Goal: Task Accomplishment & Management: Use online tool/utility

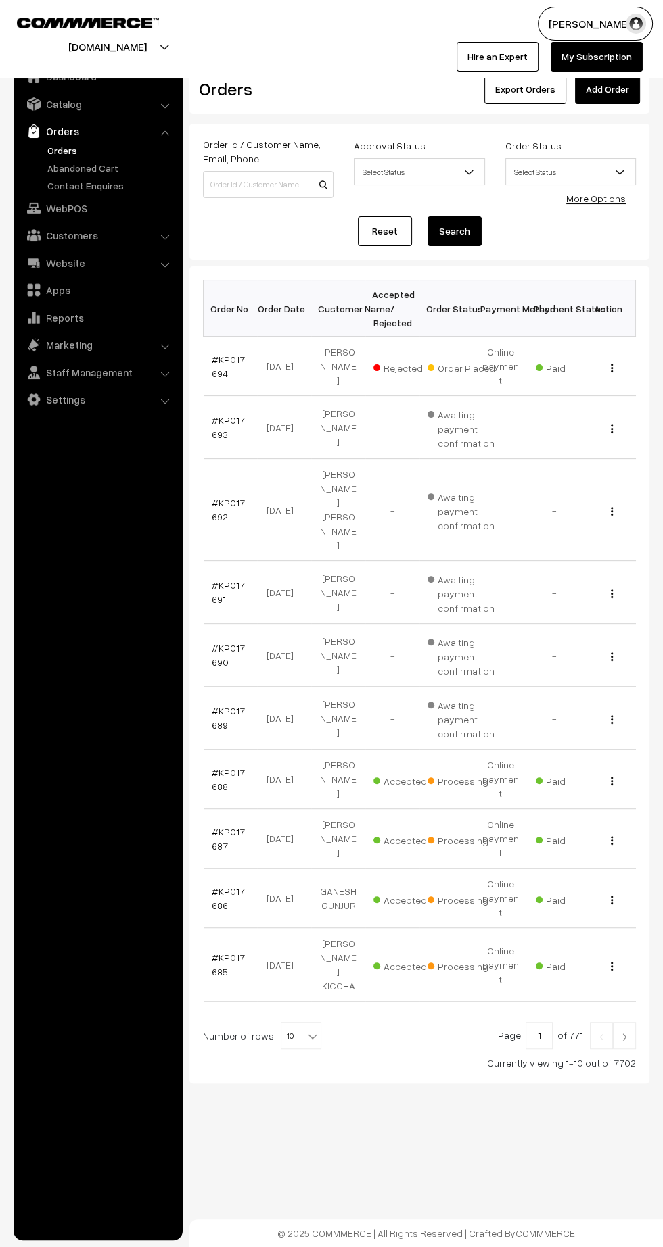
click at [67, 149] on link "Orders" at bounding box center [111, 150] width 134 height 14
click at [624, 1033] on img at bounding box center [624, 1037] width 12 height 8
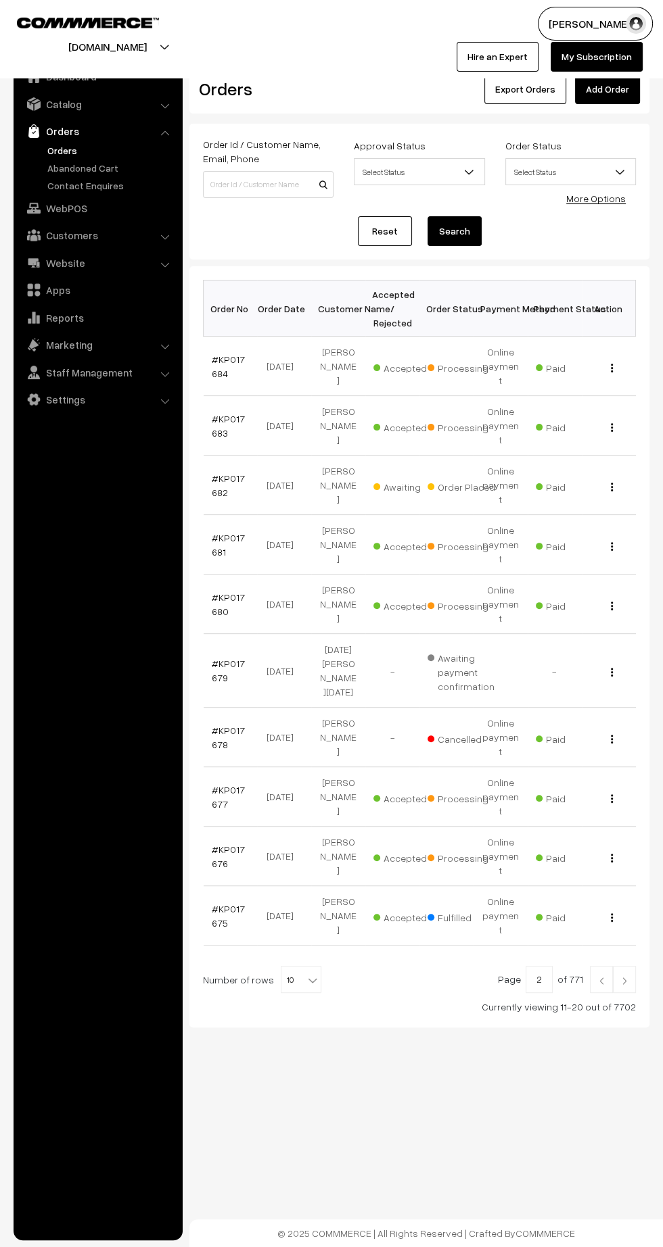
click at [624, 977] on img at bounding box center [624, 981] width 12 height 8
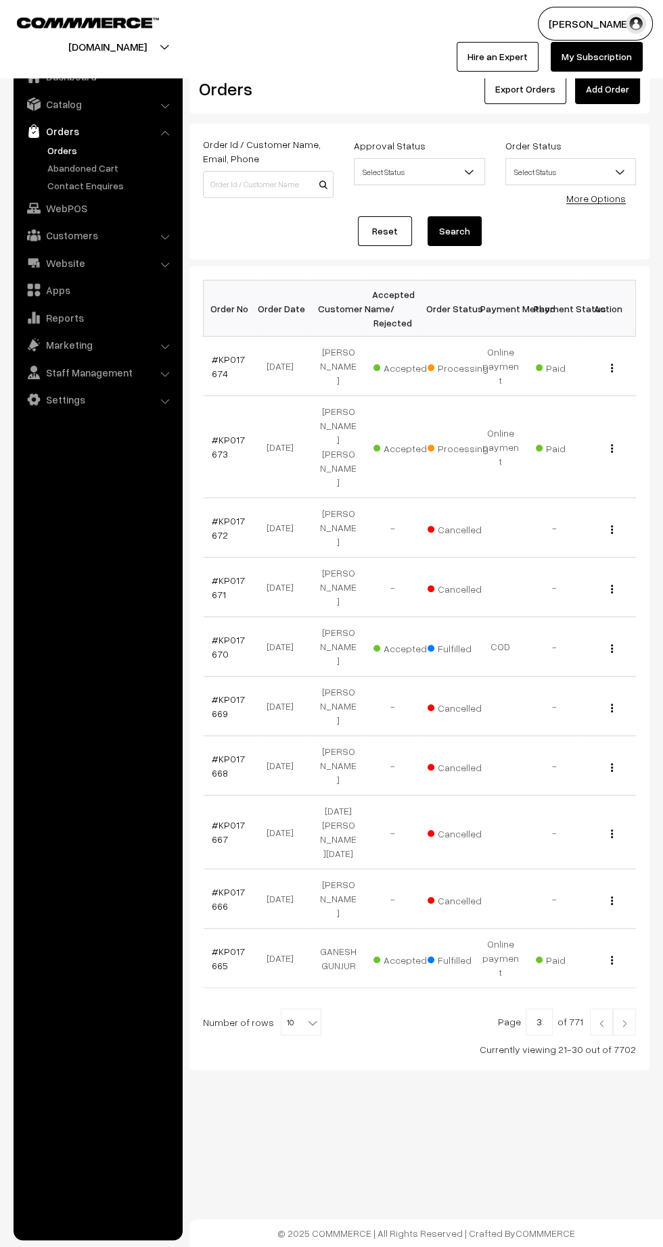
click at [594, 1009] on link at bounding box center [601, 1022] width 23 height 27
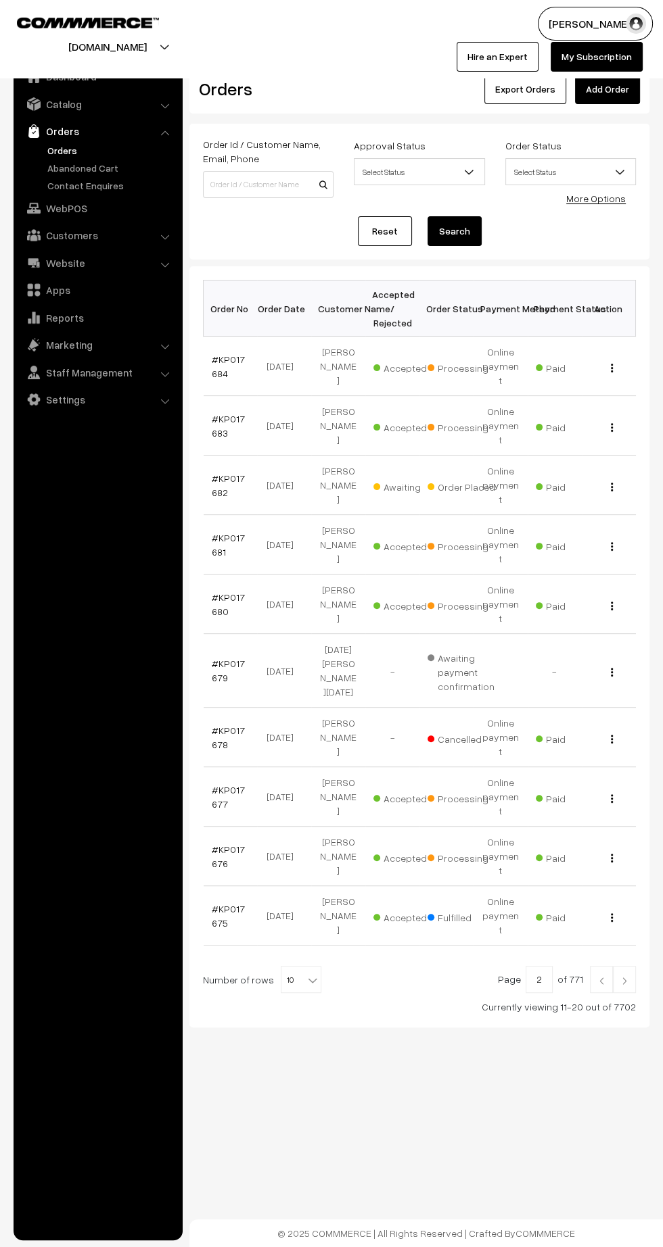
click at [629, 977] on img at bounding box center [624, 981] width 12 height 8
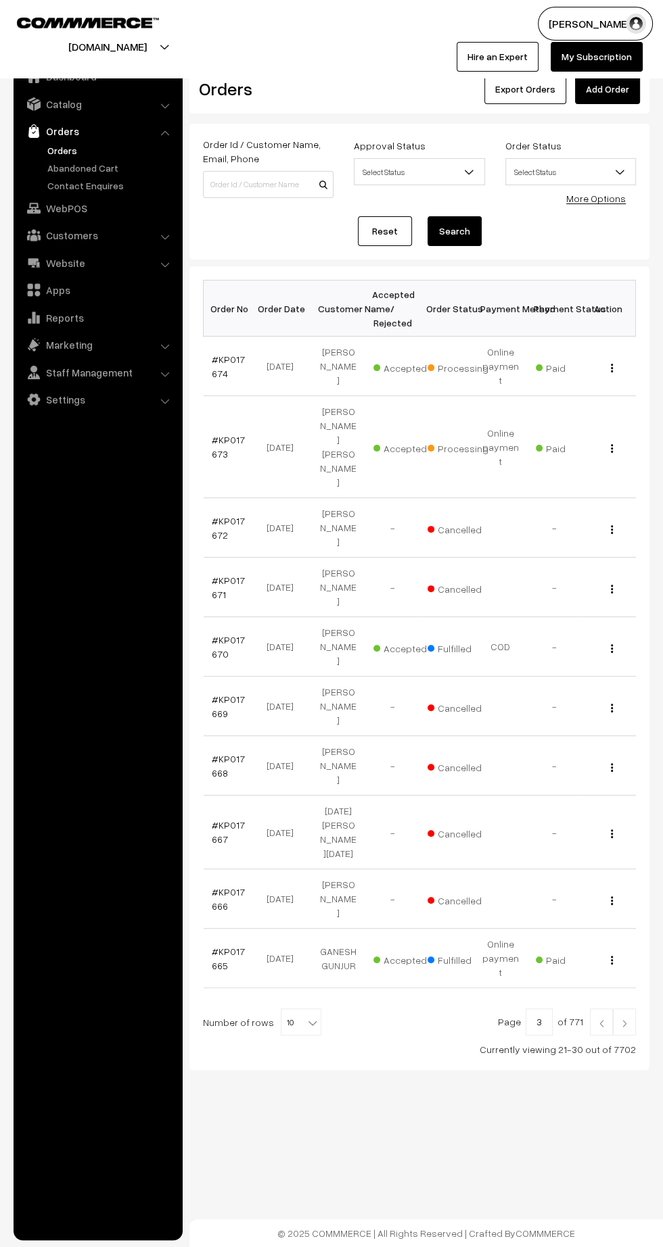
click at [215, 434] on link "#KP017673" at bounding box center [228, 447] width 33 height 26
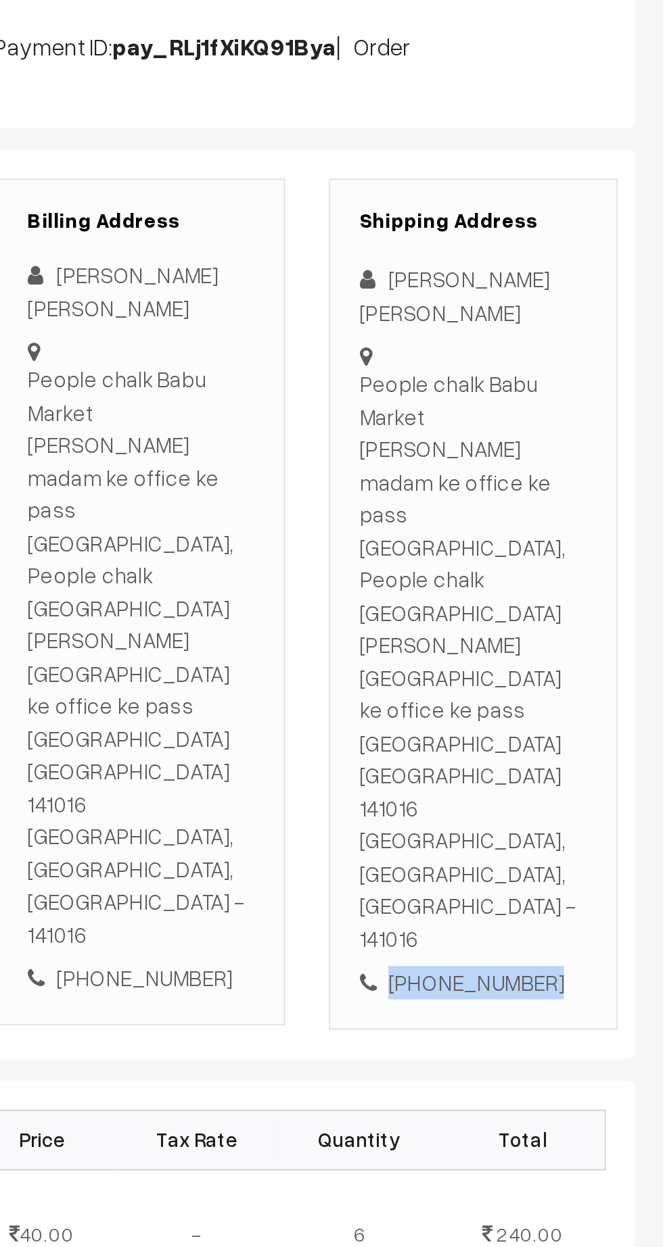
click at [585, 666] on div "[PHONE_NUMBER]" at bounding box center [574, 674] width 106 height 16
copy div "9889771038"
copy div "People chalk Babu Market [PERSON_NAME] madam ke office ke pass [GEOGRAPHIC_DATA…"
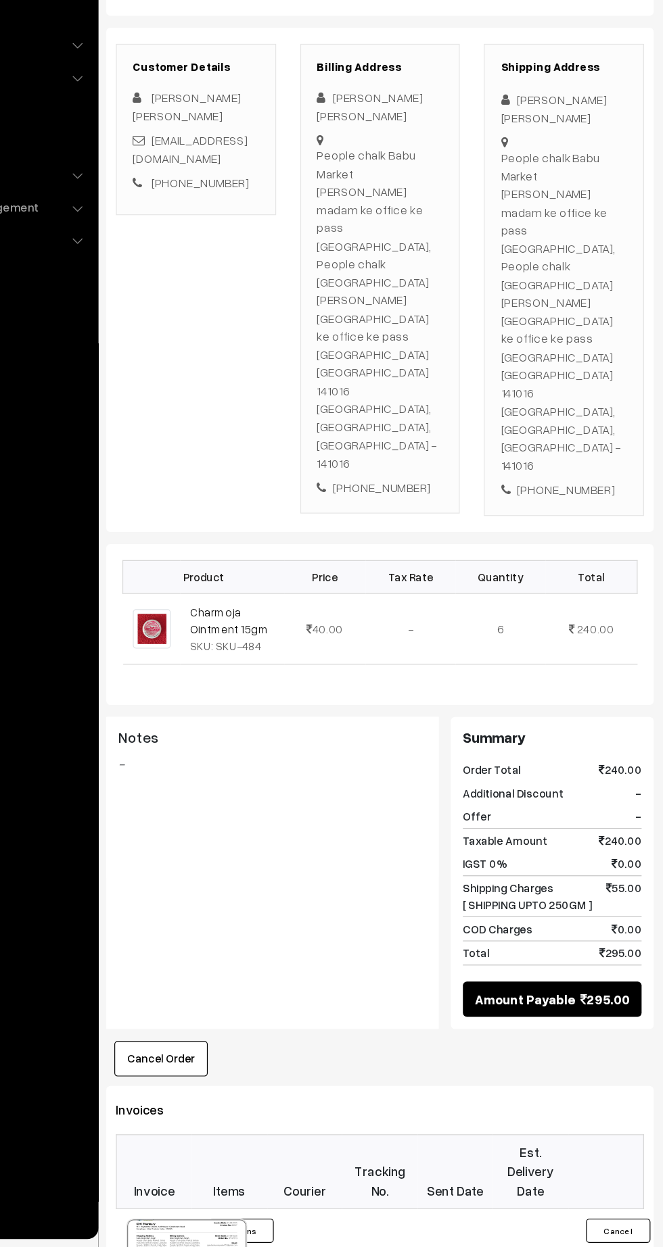
scroll to position [75, 0]
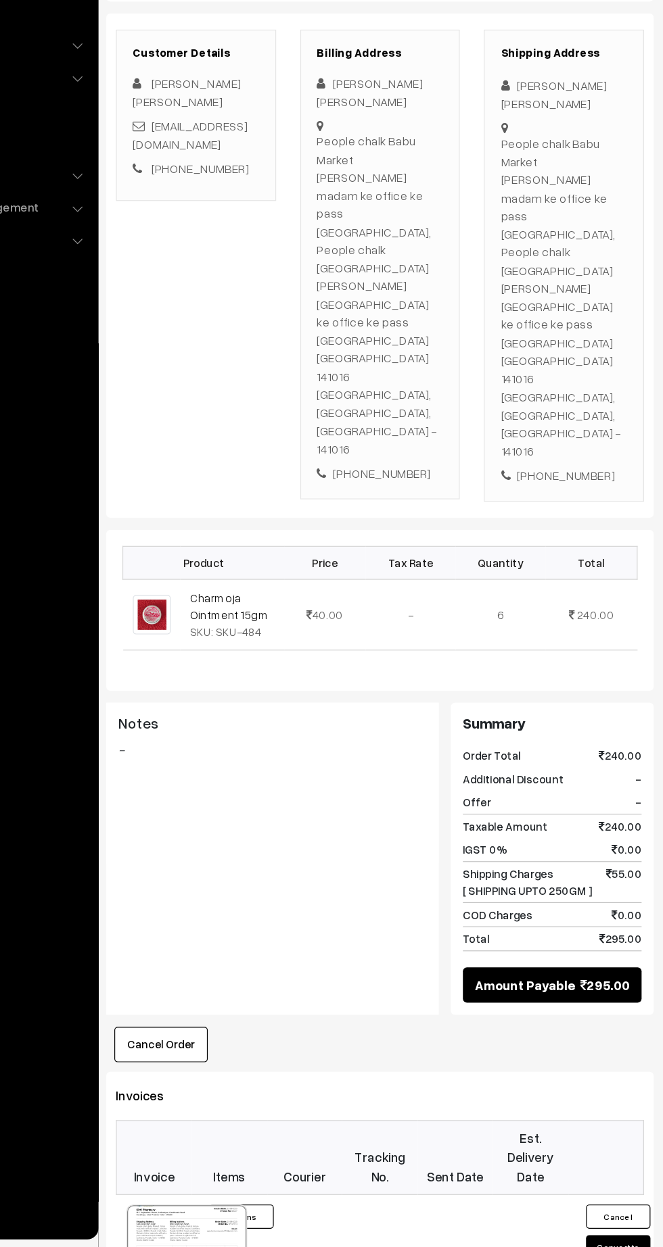
click at [618, 1237] on button "Convert to Fulfilment" at bounding box center [619, 1251] width 54 height 28
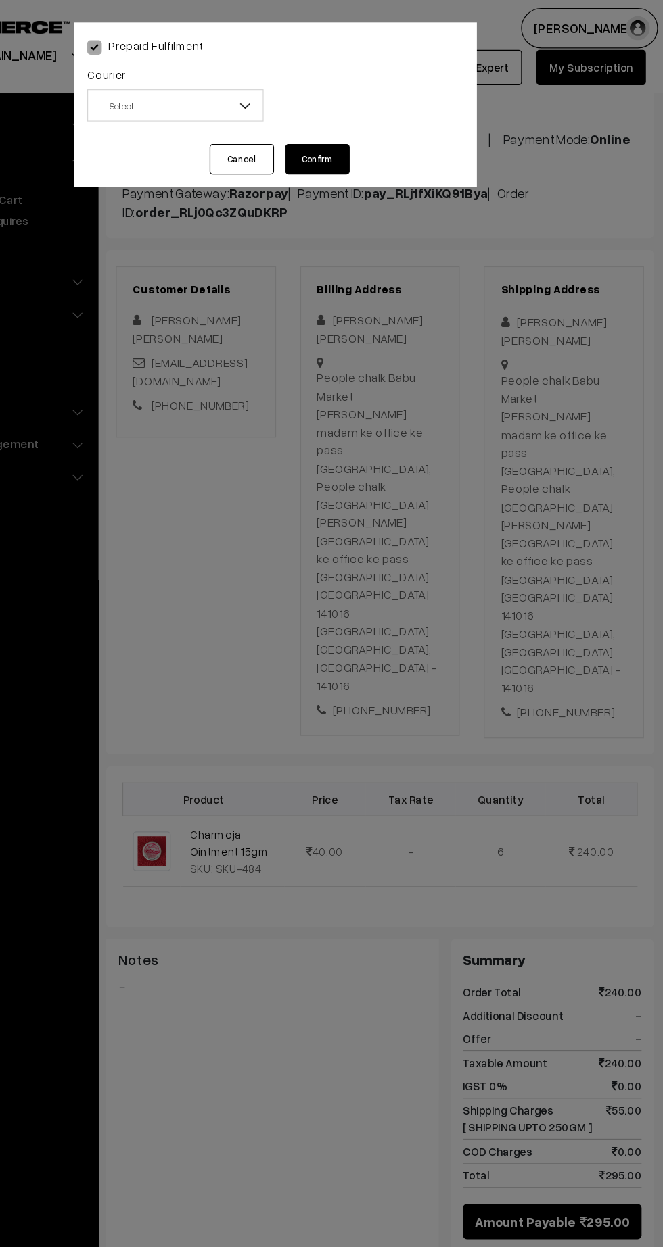
click at [224, 101] on span "-- Select --" at bounding box center [247, 88] width 148 height 27
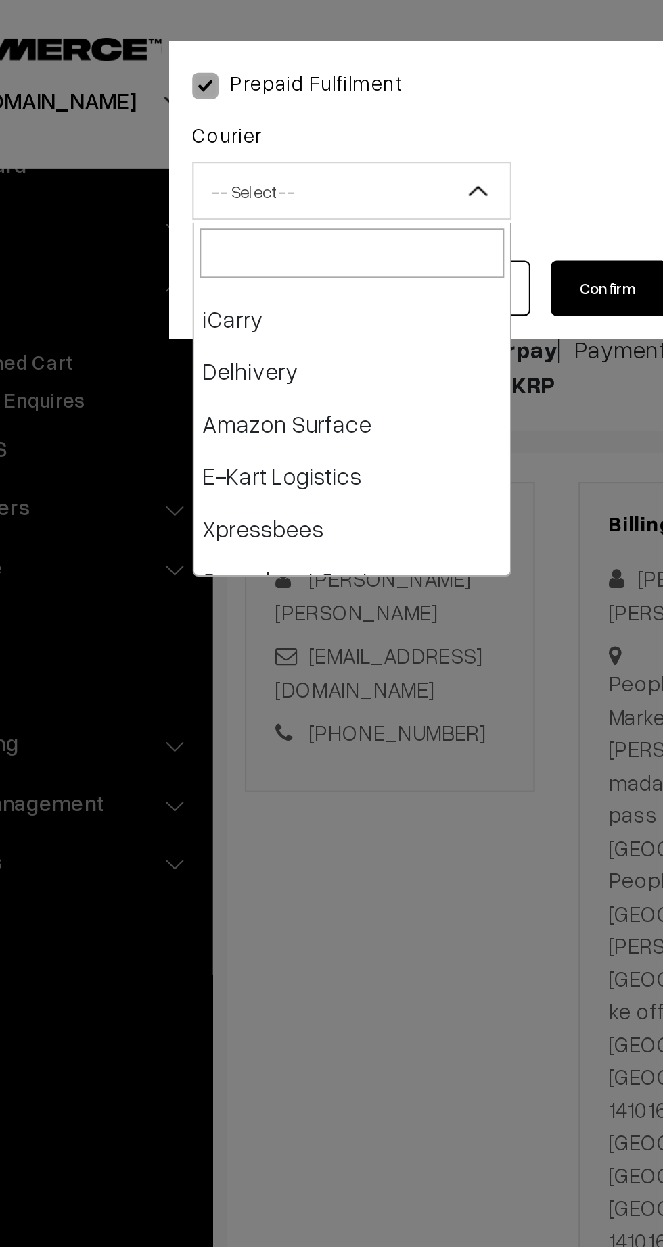
scroll to position [91, 0]
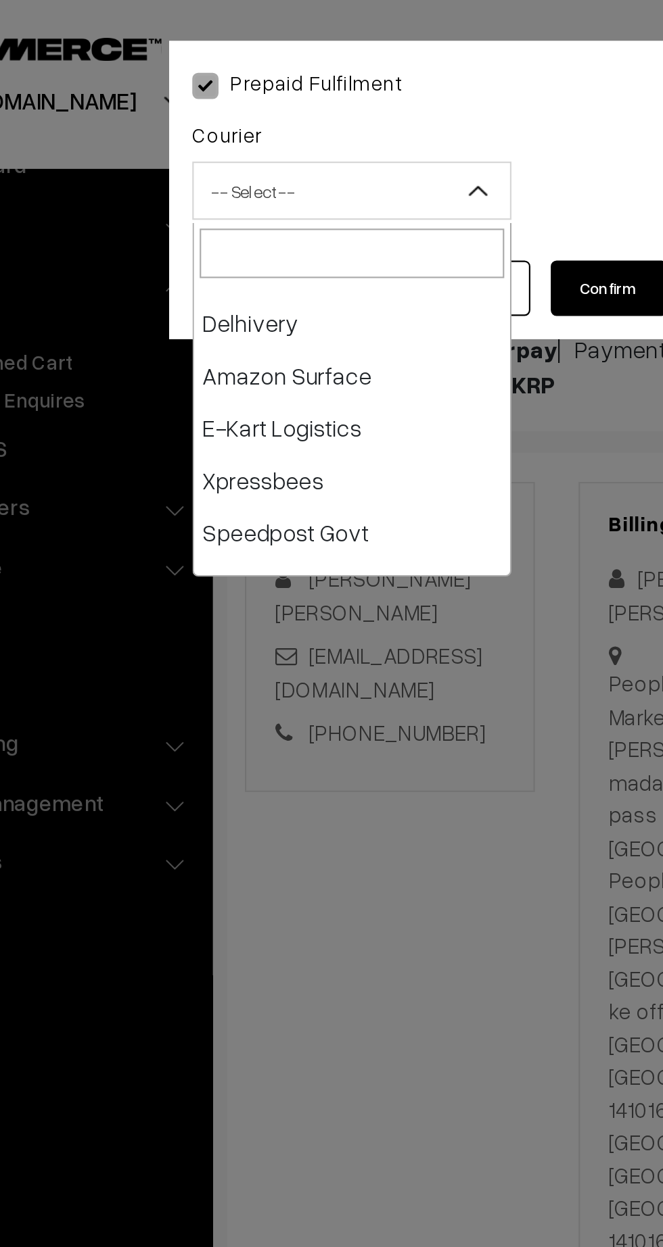
select select "6"
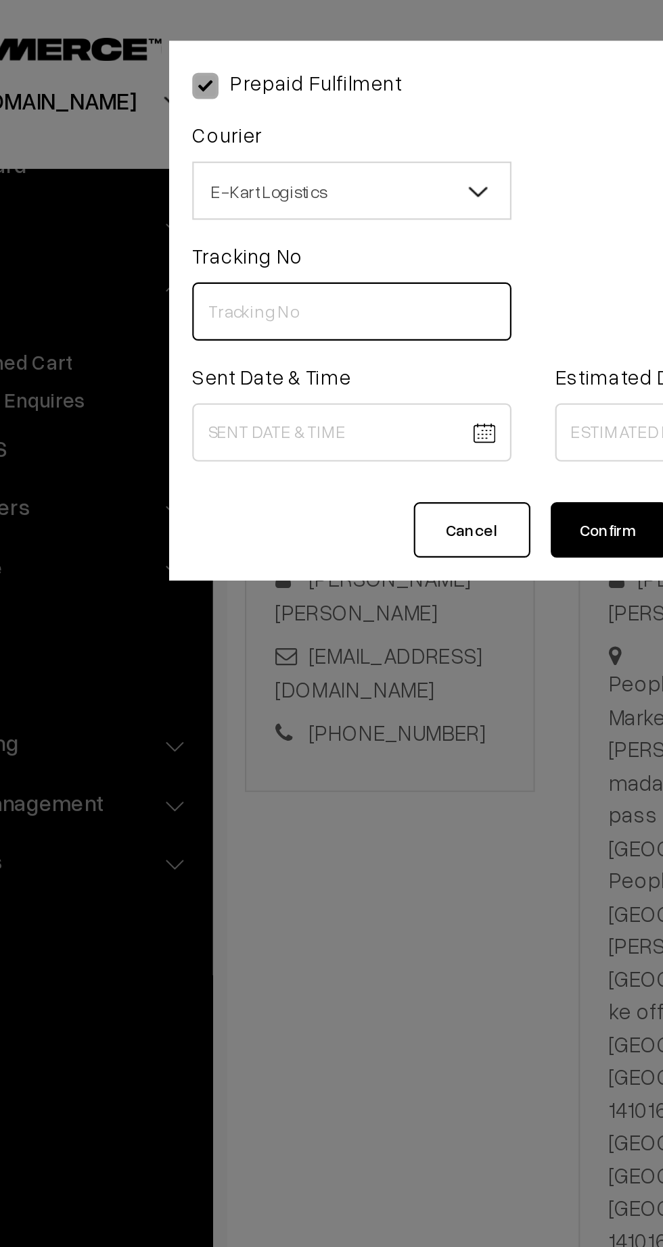
paste input "ICYP0004244892"
type input "ICYP0004244892"
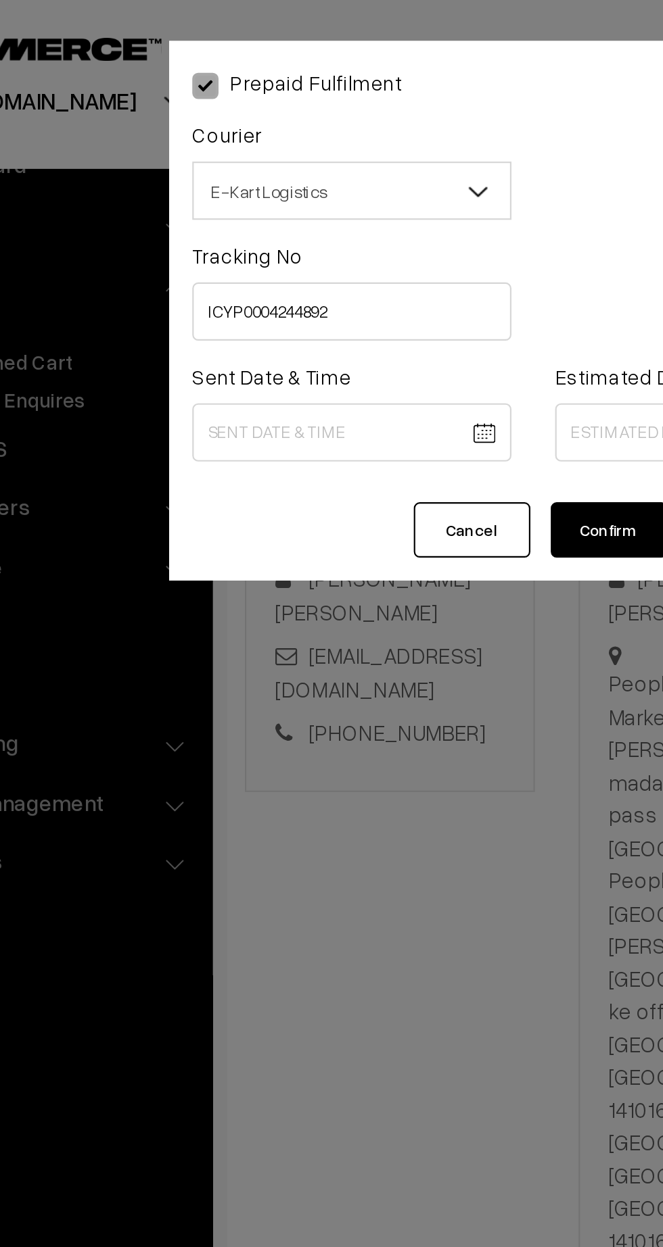
click at [241, 198] on body "Thank you for showing interest. Our team will call you shortly. Close kirtiphar…" at bounding box center [331, 833] width 663 height 1816
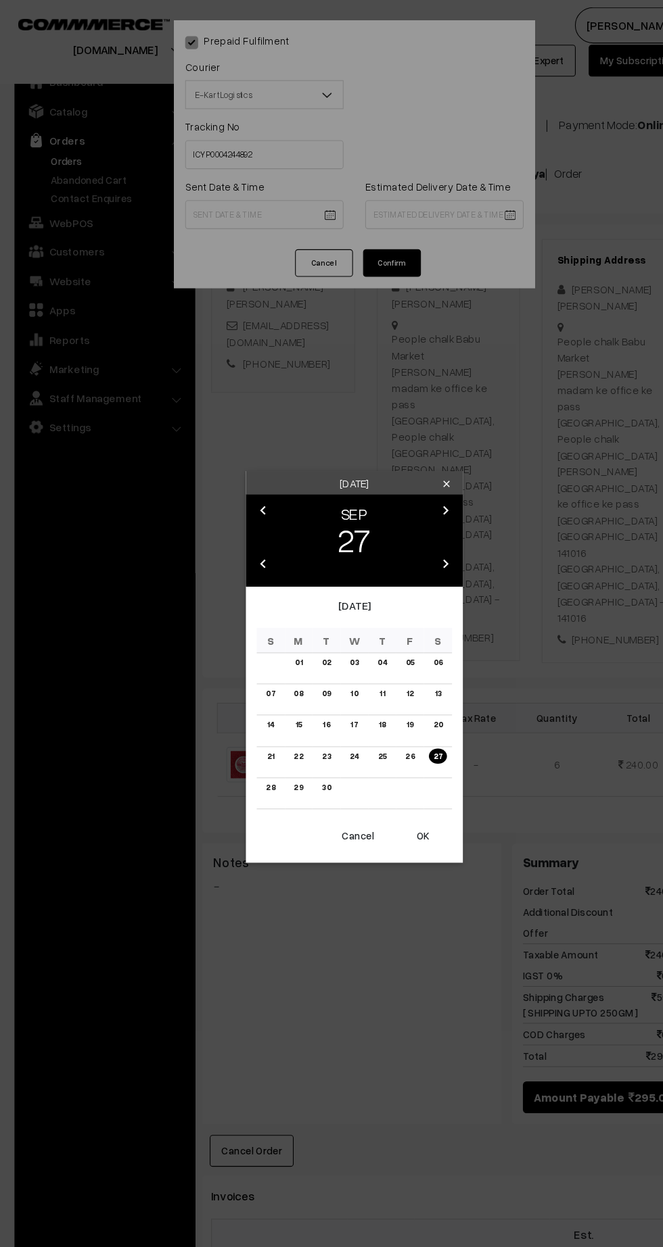
click at [409, 792] on button "OK" at bounding box center [395, 782] width 54 height 30
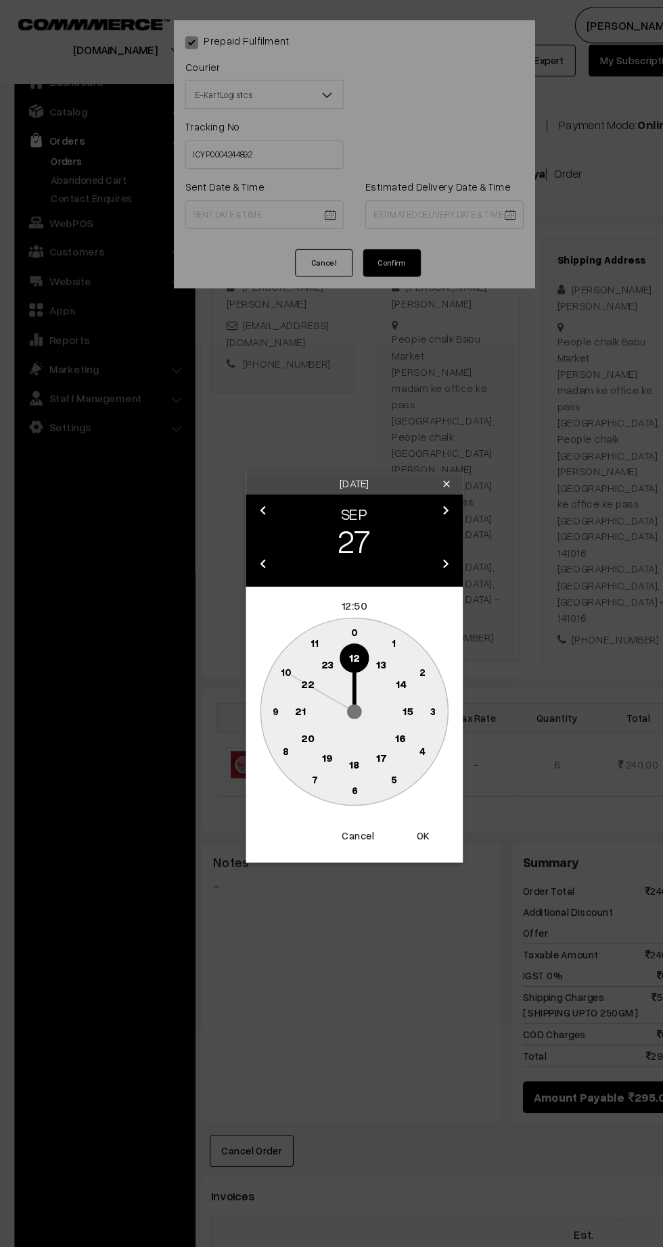
click at [358, 621] on text "13" at bounding box center [357, 621] width 10 height 12
click at [336, 778] on button "Cancel" at bounding box center [335, 782] width 54 height 30
click at [381, 665] on text "15" at bounding box center [382, 664] width 10 height 12
click at [257, 665] on text "45" at bounding box center [257, 664] width 11 height 11
type input "27-09-2025 15:45"
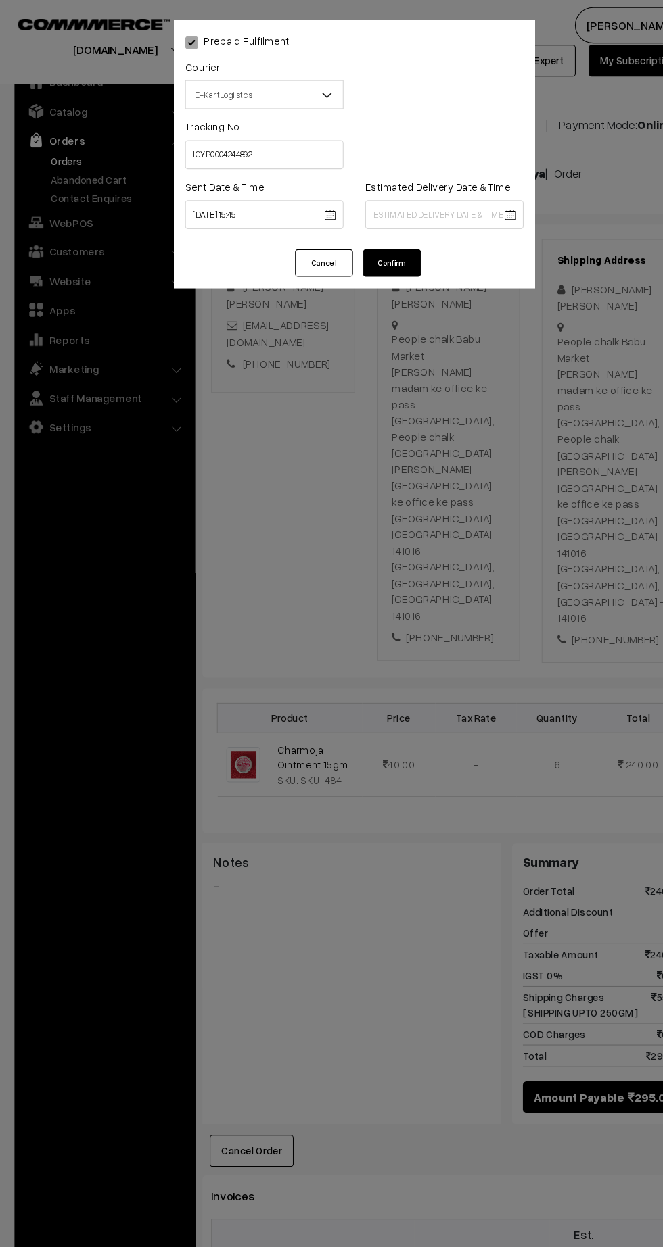
click at [441, 203] on body "Thank you for showing interest. Our team will call you shortly. Close kirtiphar…" at bounding box center [331, 833] width 663 height 1816
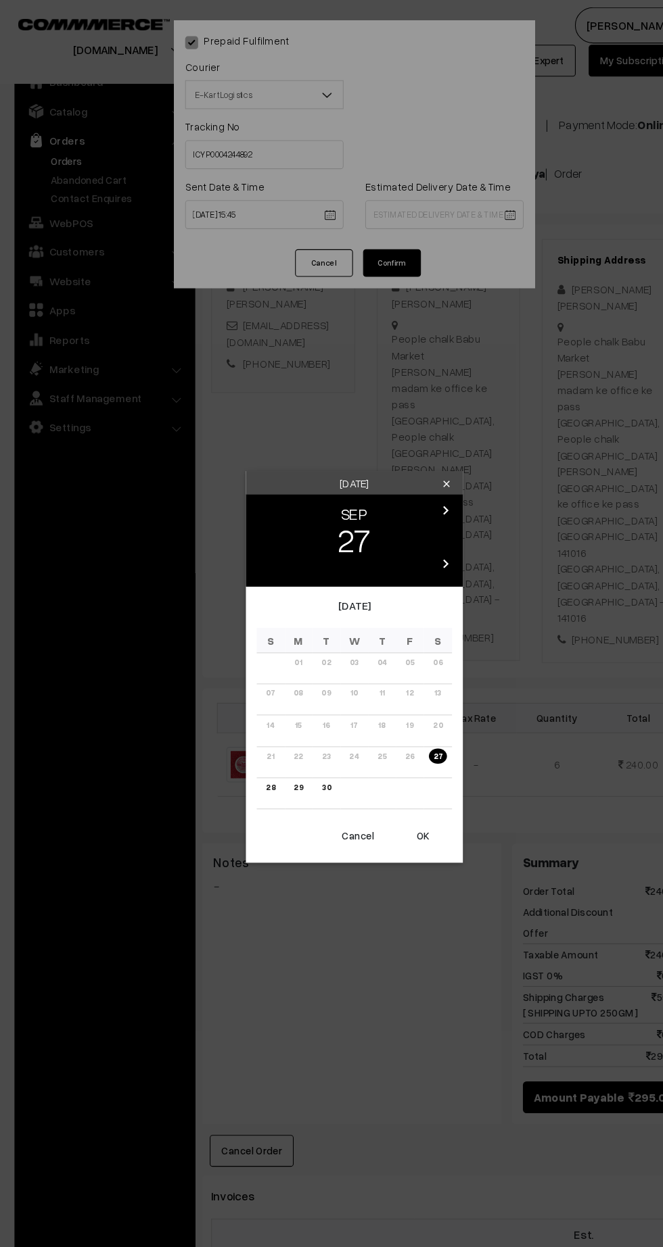
click at [414, 483] on icon "chevron_right" at bounding box center [416, 477] width 16 height 16
click at [416, 626] on td "04" at bounding box center [409, 625] width 26 height 29
click at [410, 619] on link "04" at bounding box center [409, 620] width 17 height 14
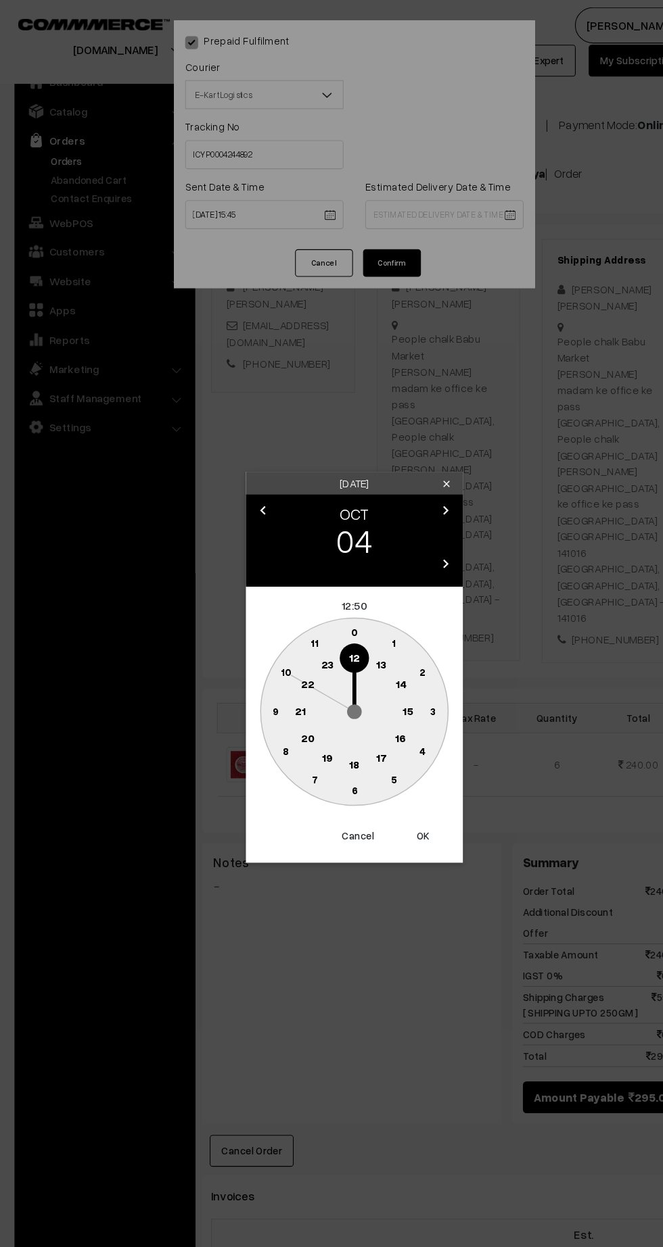
click at [281, 665] on text "21" at bounding box center [281, 664] width 10 height 12
click at [331, 739] on text "30" at bounding box center [331, 739] width 11 height 11
type input "04-10-2025 21:30"
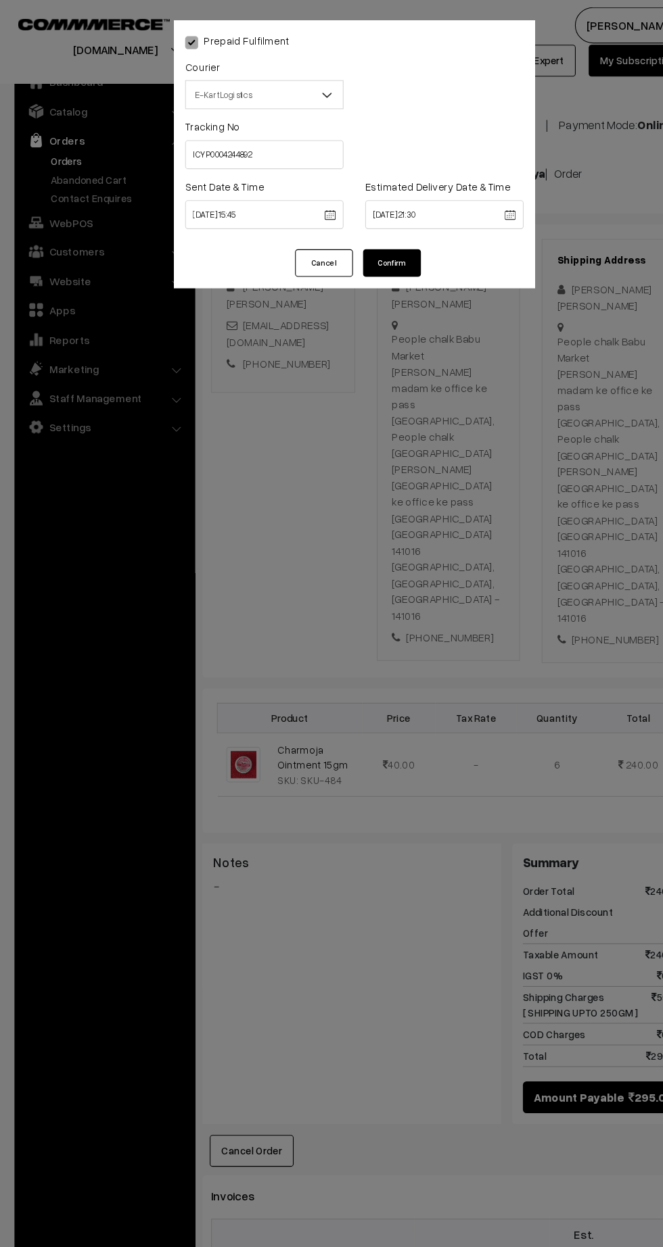
click at [377, 247] on button "Confirm" at bounding box center [366, 246] width 54 height 26
